Goal: Information Seeking & Learning: Find specific fact

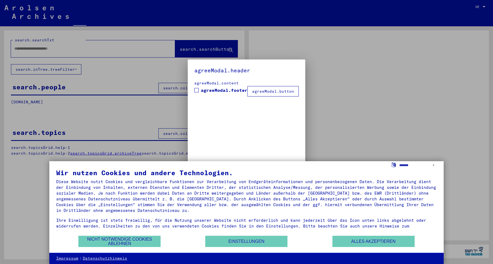
type input "**********"
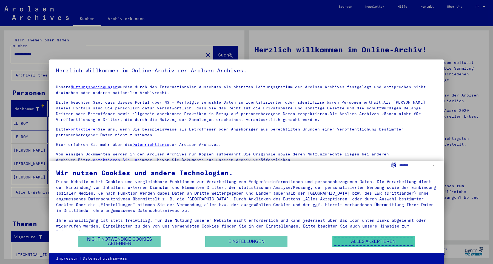
click at [358, 241] on button "Alles akzeptieren" at bounding box center [373, 241] width 82 height 11
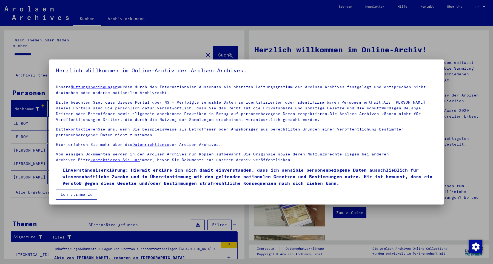
click at [84, 195] on button "Ich stimme zu" at bounding box center [76, 194] width 41 height 10
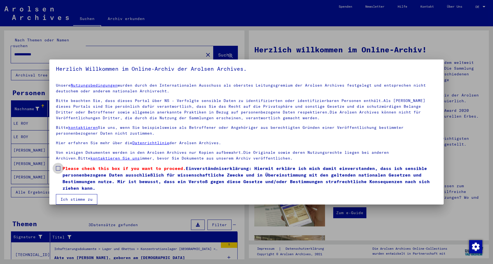
click at [57, 167] on span at bounding box center [58, 168] width 4 height 4
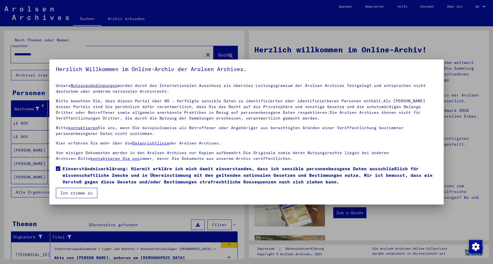
click at [71, 192] on button "Ich stimme zu" at bounding box center [76, 193] width 41 height 10
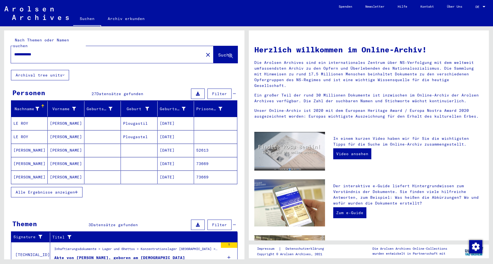
click at [203, 145] on mat-cell "52613" at bounding box center [215, 150] width 43 height 13
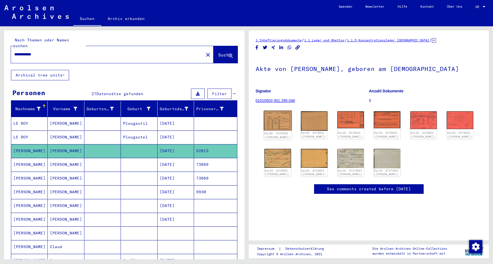
click at [276, 123] on img at bounding box center [278, 121] width 28 height 20
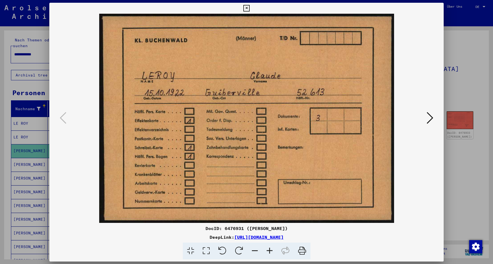
click at [276, 123] on img at bounding box center [246, 118] width 357 height 209
click at [431, 118] on icon at bounding box center [430, 117] width 7 height 13
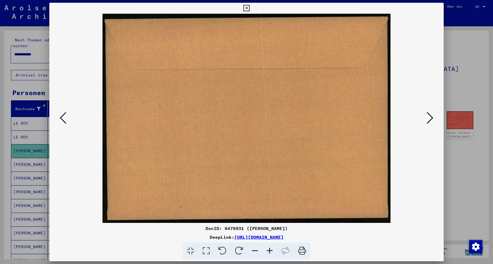
click at [431, 118] on icon at bounding box center [430, 117] width 7 height 13
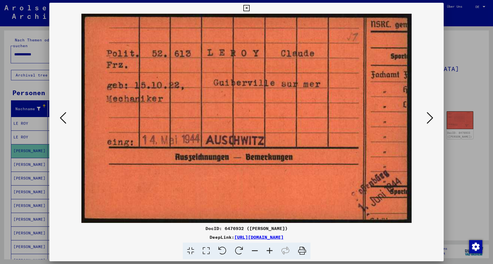
click at [431, 118] on icon at bounding box center [430, 117] width 7 height 13
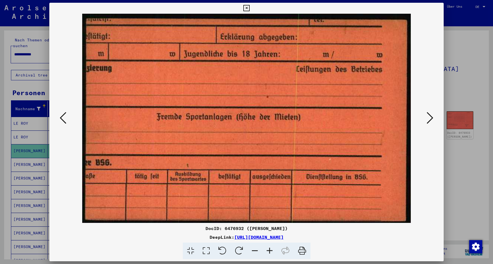
click at [431, 118] on icon at bounding box center [430, 117] width 7 height 13
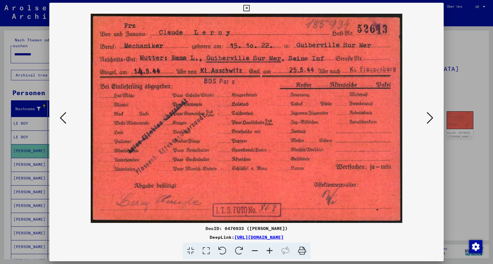
click at [431, 118] on icon at bounding box center [430, 117] width 7 height 13
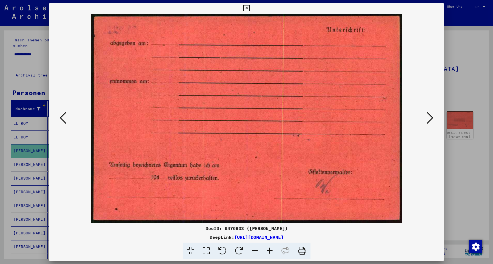
click at [431, 118] on icon at bounding box center [430, 117] width 7 height 13
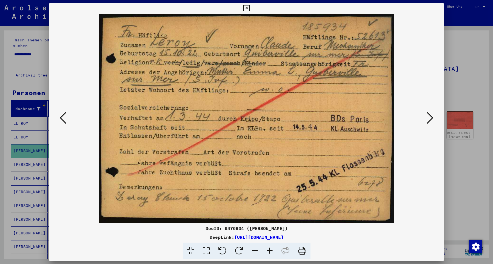
click at [431, 118] on icon at bounding box center [430, 117] width 7 height 13
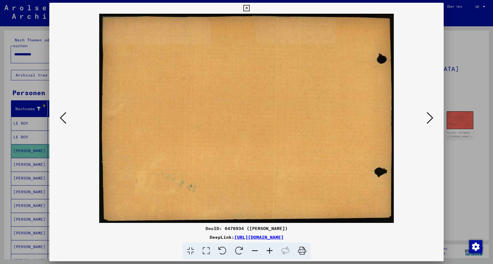
click at [431, 118] on icon at bounding box center [430, 117] width 7 height 13
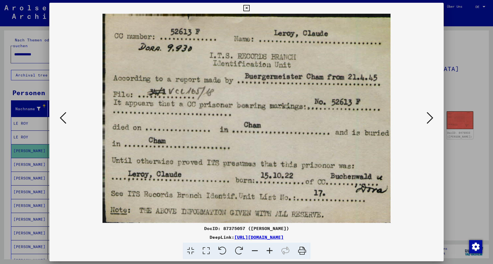
click at [431, 118] on icon at bounding box center [430, 117] width 7 height 13
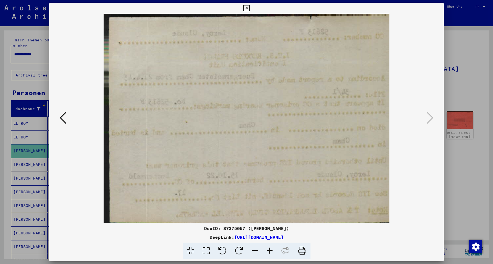
click at [250, 8] on icon at bounding box center [246, 8] width 6 height 7
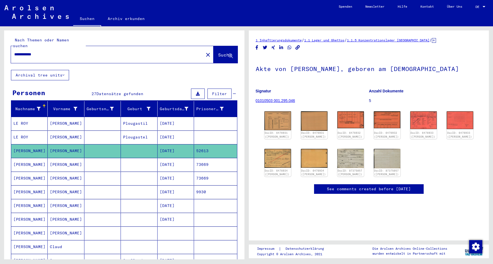
click at [92, 52] on input "**********" at bounding box center [107, 55] width 186 height 6
click at [29, 52] on input "**********" at bounding box center [107, 55] width 186 height 6
click at [272, 101] on link "01010503 001.295.046" at bounding box center [275, 100] width 39 height 4
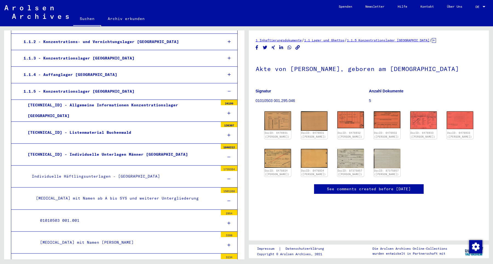
scroll to position [118, 0]
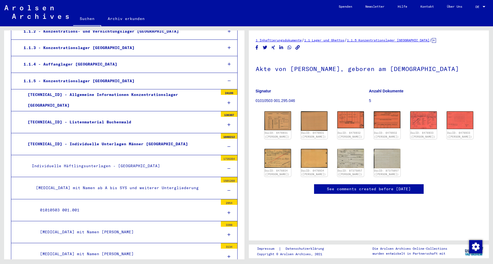
click at [121, 167] on div "Individuelle Häftlingsunterlagen - [GEOGRAPHIC_DATA]" at bounding box center [123, 166] width 191 height 11
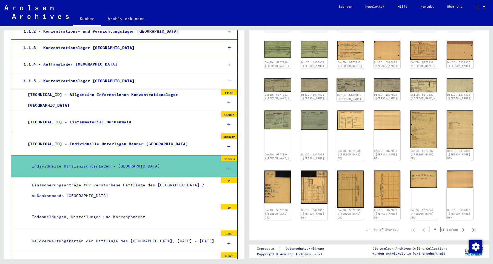
scroll to position [207, 0]
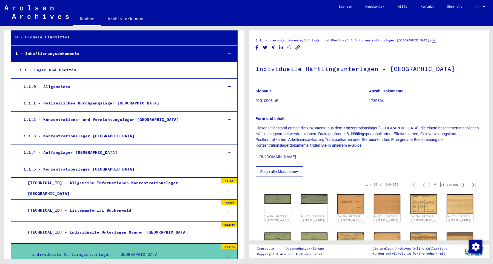
scroll to position [30, 0]
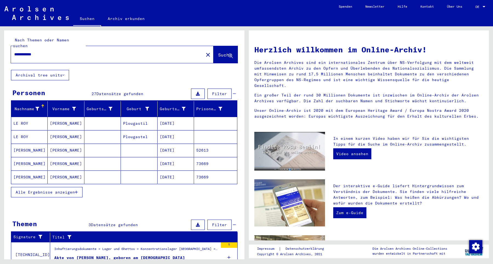
click at [30, 52] on input "**********" at bounding box center [105, 55] width 183 height 6
click at [218, 52] on span "Suche" at bounding box center [225, 54] width 14 height 5
click at [201, 145] on mat-cell "9929" at bounding box center [215, 150] width 43 height 13
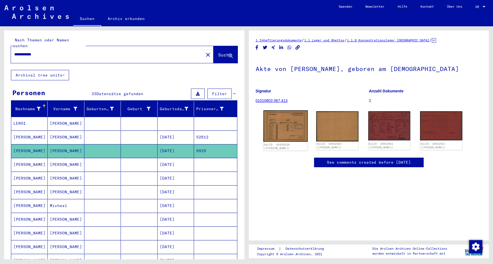
click at [289, 124] on img at bounding box center [285, 126] width 44 height 32
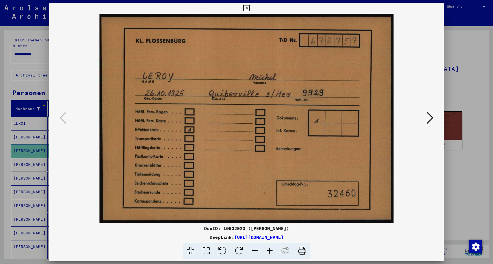
click at [431, 118] on icon at bounding box center [430, 117] width 7 height 13
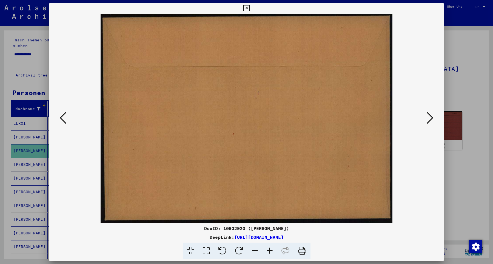
click at [431, 118] on icon at bounding box center [430, 117] width 7 height 13
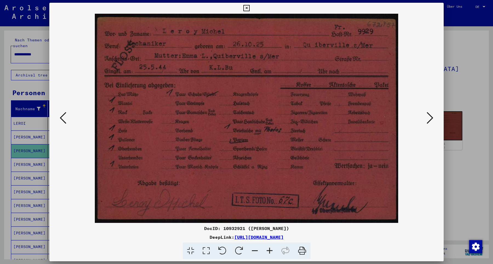
click at [431, 118] on icon at bounding box center [430, 117] width 7 height 13
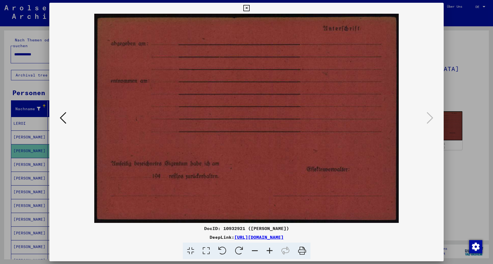
click at [250, 8] on icon at bounding box center [246, 8] width 6 height 7
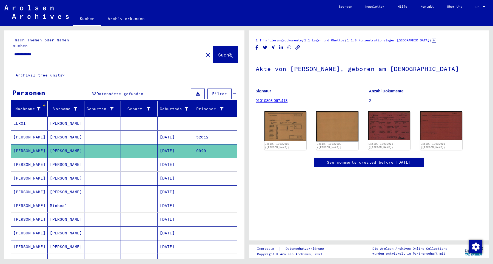
click at [29, 52] on input "**********" at bounding box center [107, 55] width 186 height 6
type input "**********"
click at [218, 52] on span "Suche" at bounding box center [225, 54] width 14 height 5
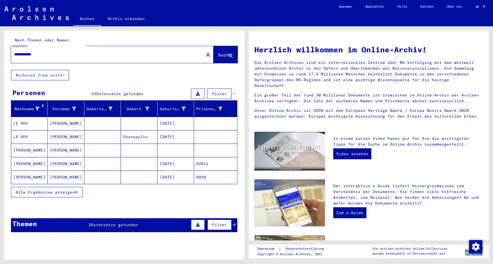
click at [200, 160] on mat-cell "52611" at bounding box center [215, 163] width 43 height 13
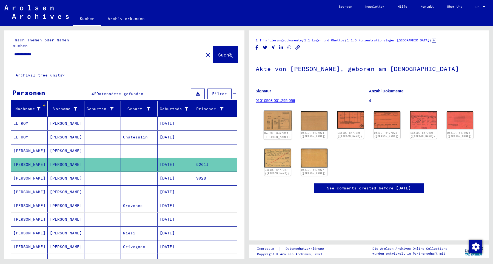
click at [275, 126] on img at bounding box center [278, 121] width 28 height 20
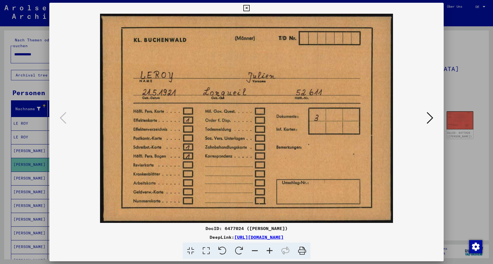
click at [431, 119] on icon at bounding box center [430, 117] width 7 height 13
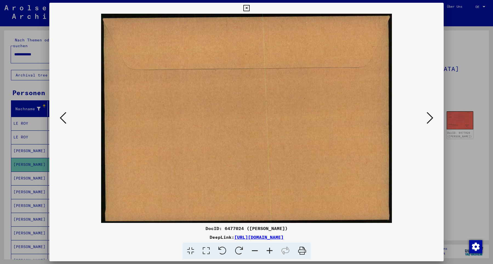
click at [431, 119] on icon at bounding box center [430, 117] width 7 height 13
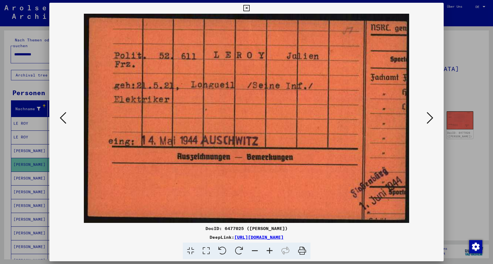
click at [428, 121] on icon at bounding box center [430, 117] width 7 height 13
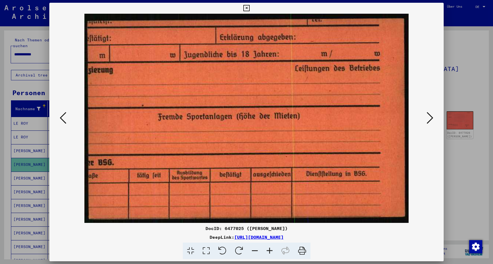
drag, startPoint x: 441, startPoint y: 6, endPoint x: 441, endPoint y: 16, distance: 10.2
click at [250, 7] on icon at bounding box center [246, 8] width 6 height 7
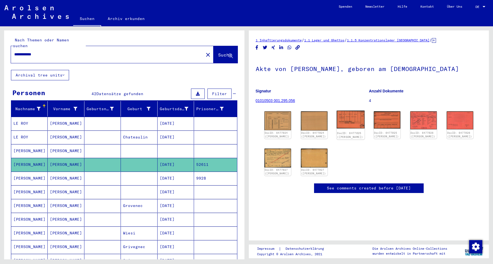
click at [349, 122] on img at bounding box center [351, 120] width 28 height 18
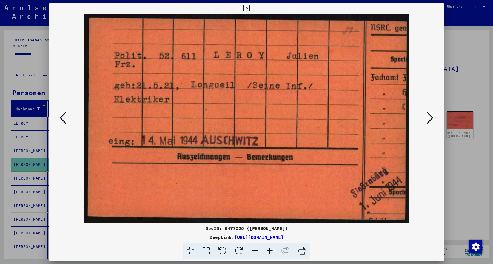
click at [349, 122] on img at bounding box center [246, 118] width 357 height 209
click at [234, 239] on link "[URL][DOMAIN_NAME]" at bounding box center [258, 236] width 49 height 5
click at [250, 8] on icon at bounding box center [246, 8] width 6 height 7
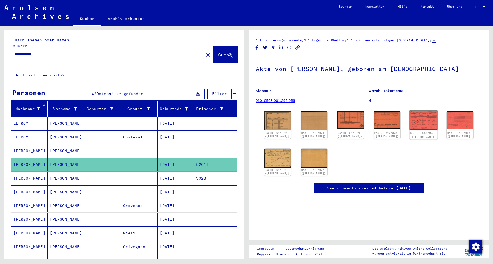
click at [424, 118] on img at bounding box center [424, 120] width 28 height 19
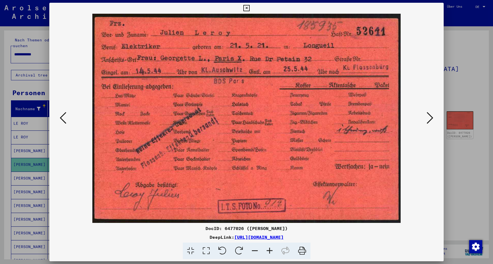
click at [250, 9] on icon at bounding box center [246, 8] width 6 height 7
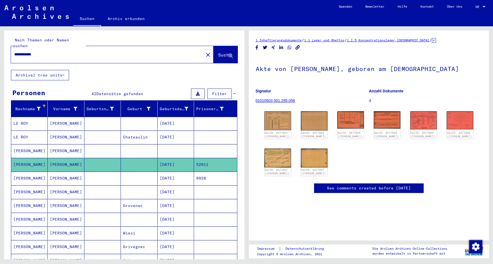
click at [200, 175] on mat-cell "9928" at bounding box center [215, 178] width 43 height 13
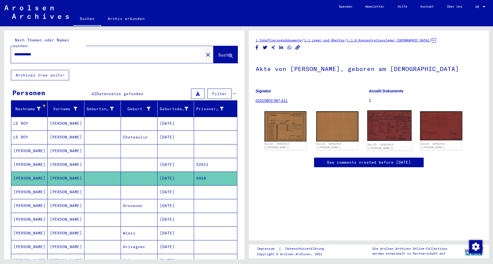
click at [377, 132] on img at bounding box center [389, 125] width 44 height 30
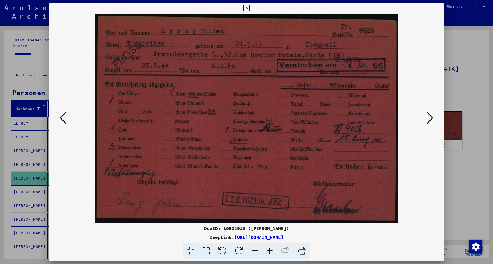
click at [250, 10] on icon at bounding box center [246, 8] width 6 height 7
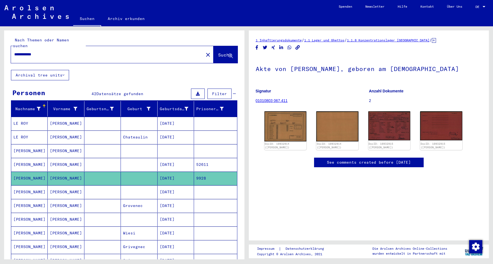
click at [181, 159] on mat-cell "[DATE]" at bounding box center [176, 164] width 36 height 13
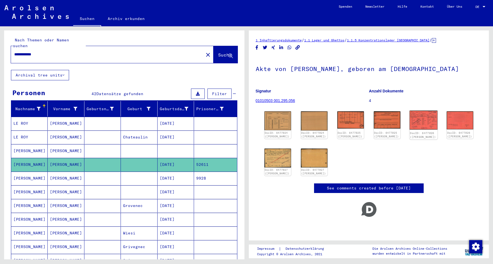
click at [421, 122] on img at bounding box center [424, 120] width 28 height 19
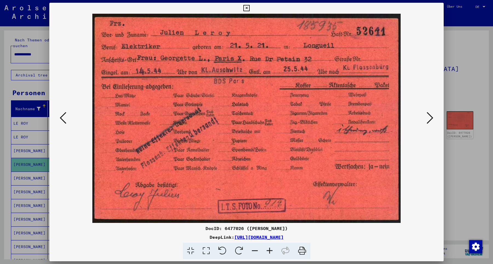
click at [433, 118] on icon at bounding box center [430, 117] width 7 height 13
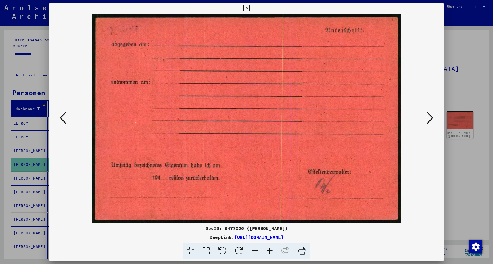
click at [433, 118] on icon at bounding box center [430, 117] width 7 height 13
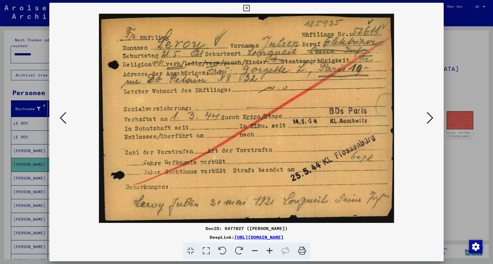
click at [250, 10] on icon at bounding box center [246, 8] width 6 height 7
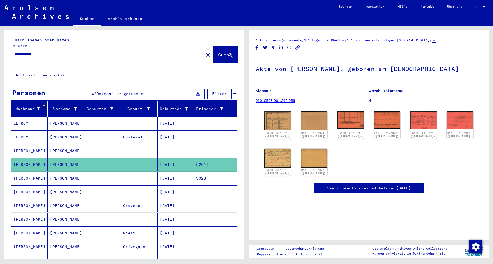
click at [206, 174] on mat-cell "9928" at bounding box center [215, 178] width 43 height 13
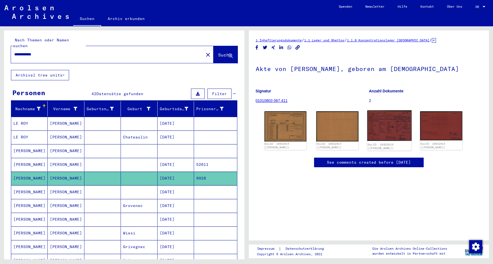
click at [400, 129] on img at bounding box center [389, 125] width 44 height 30
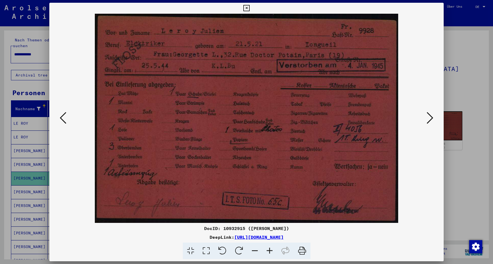
click at [250, 9] on icon at bounding box center [246, 8] width 6 height 7
